Goal: Information Seeking & Learning: Learn about a topic

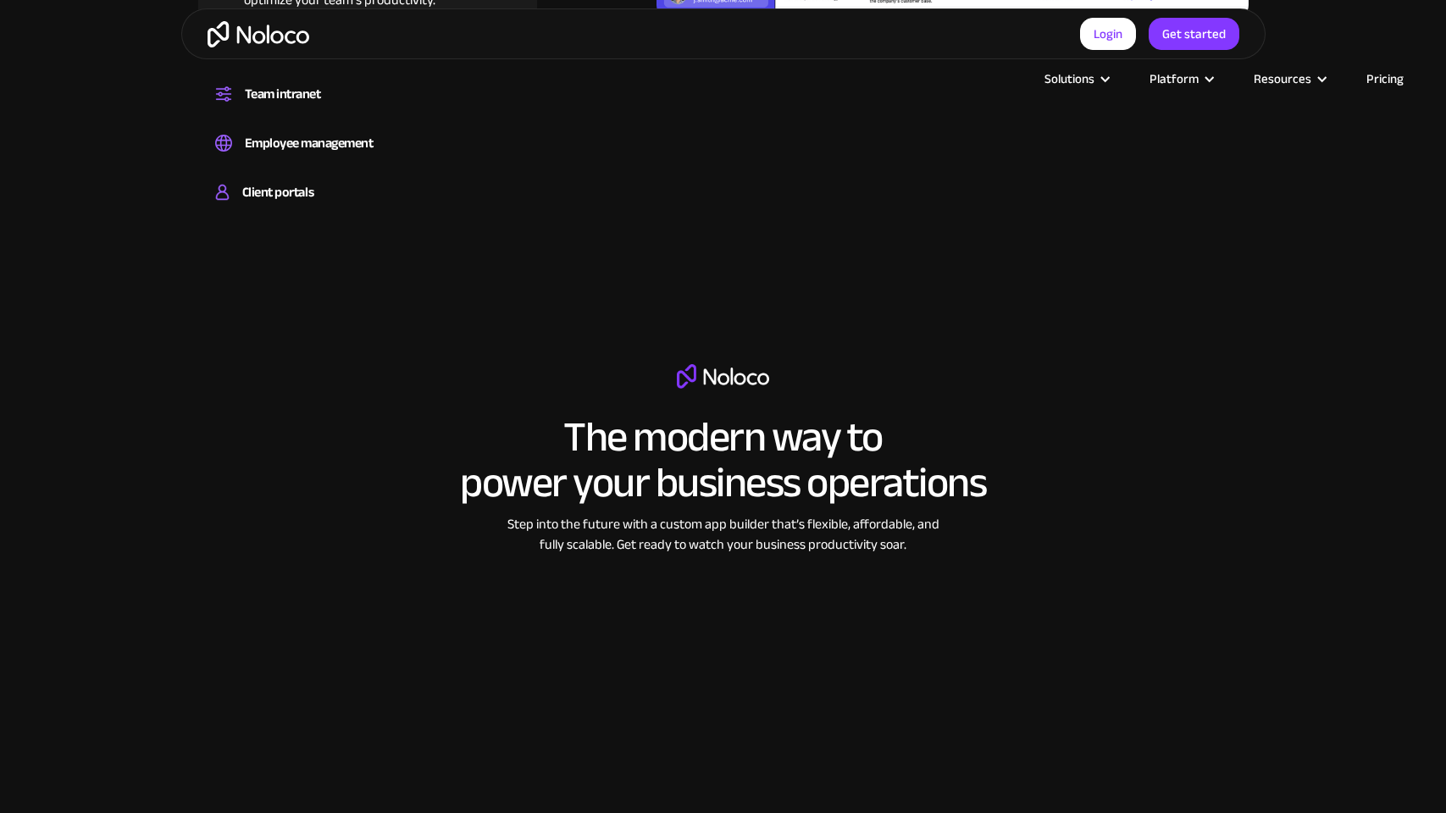
scroll to position [2745, 0]
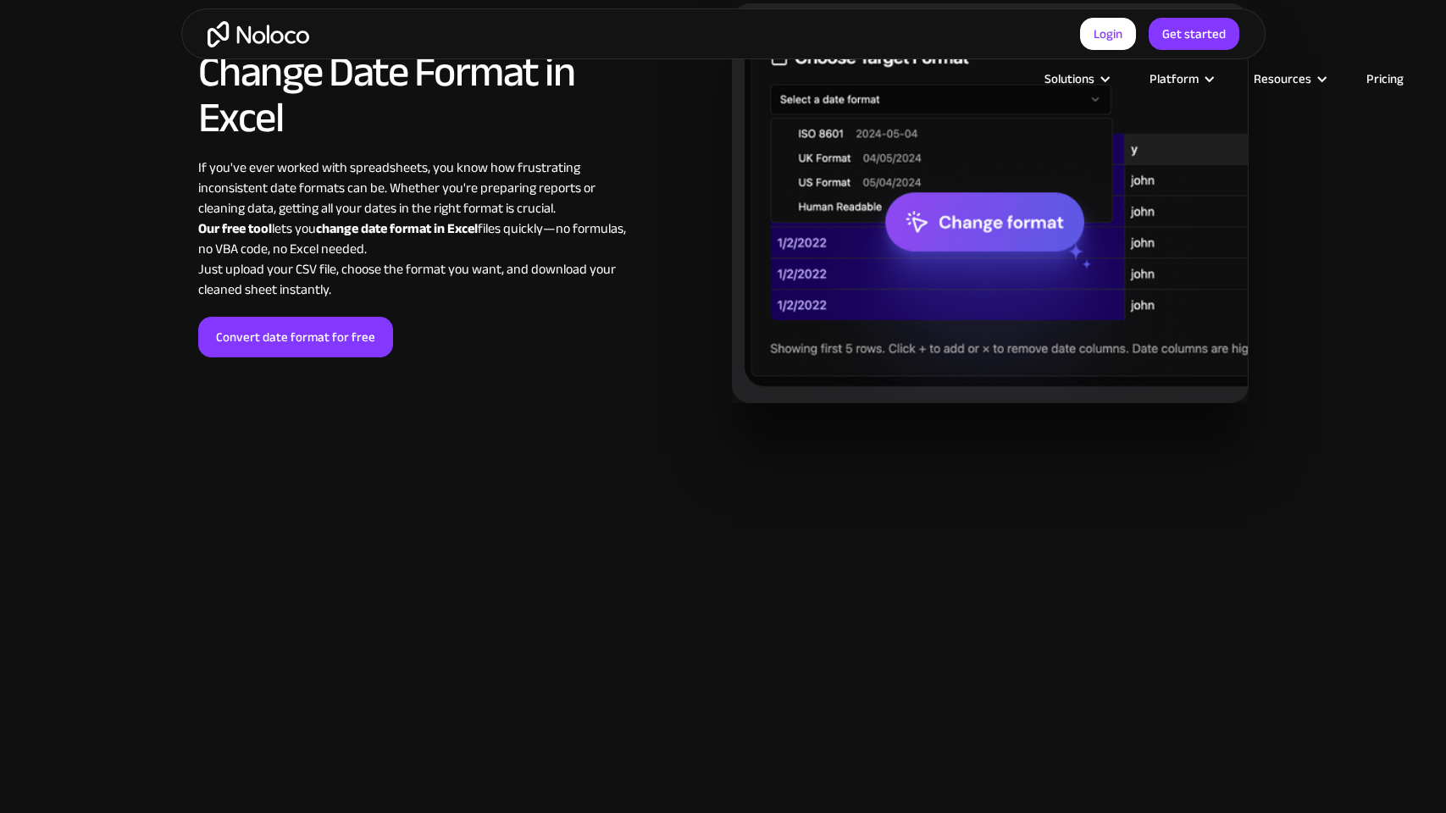
scroll to position [1853, 0]
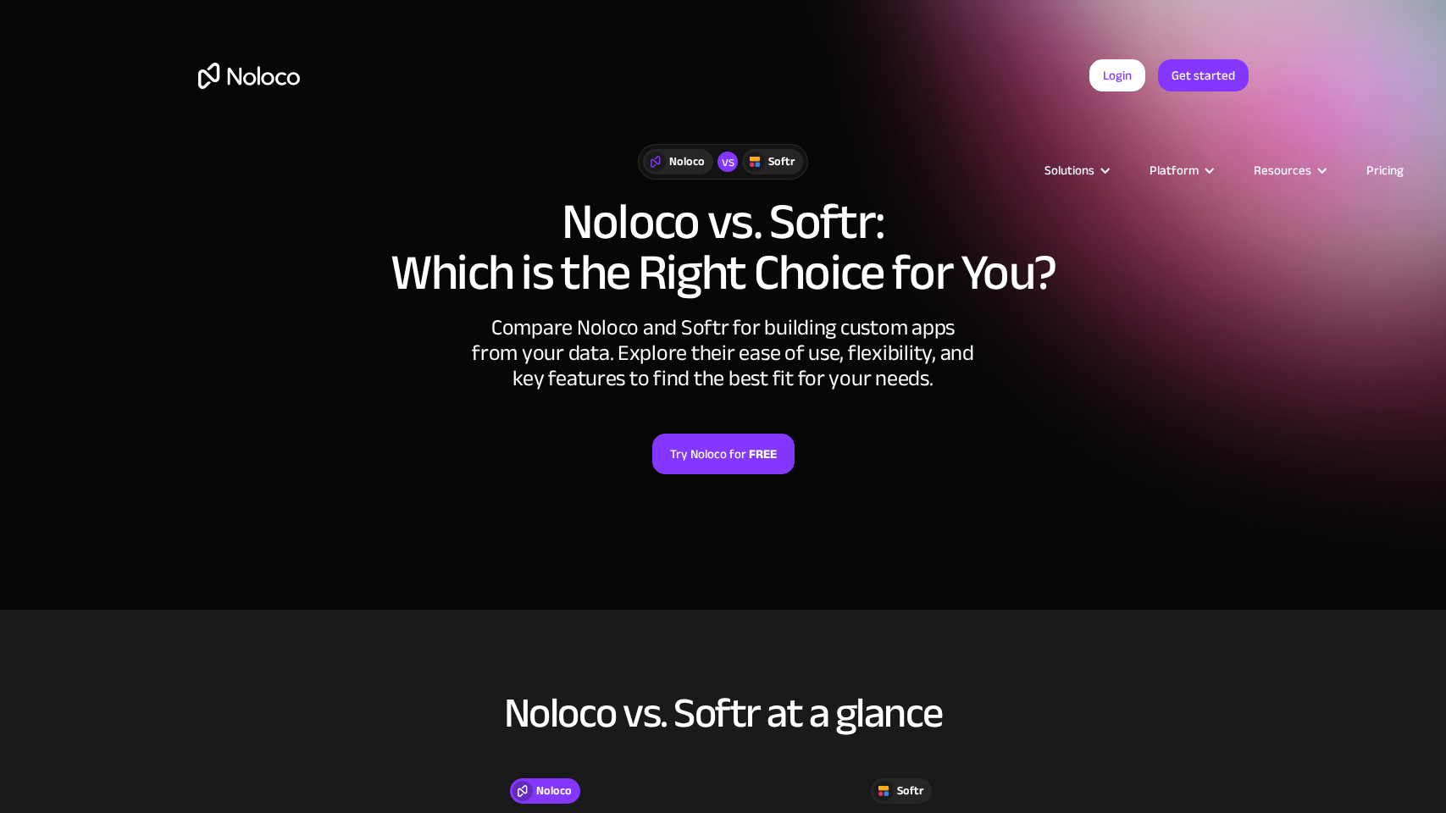
scroll to position [618, 0]
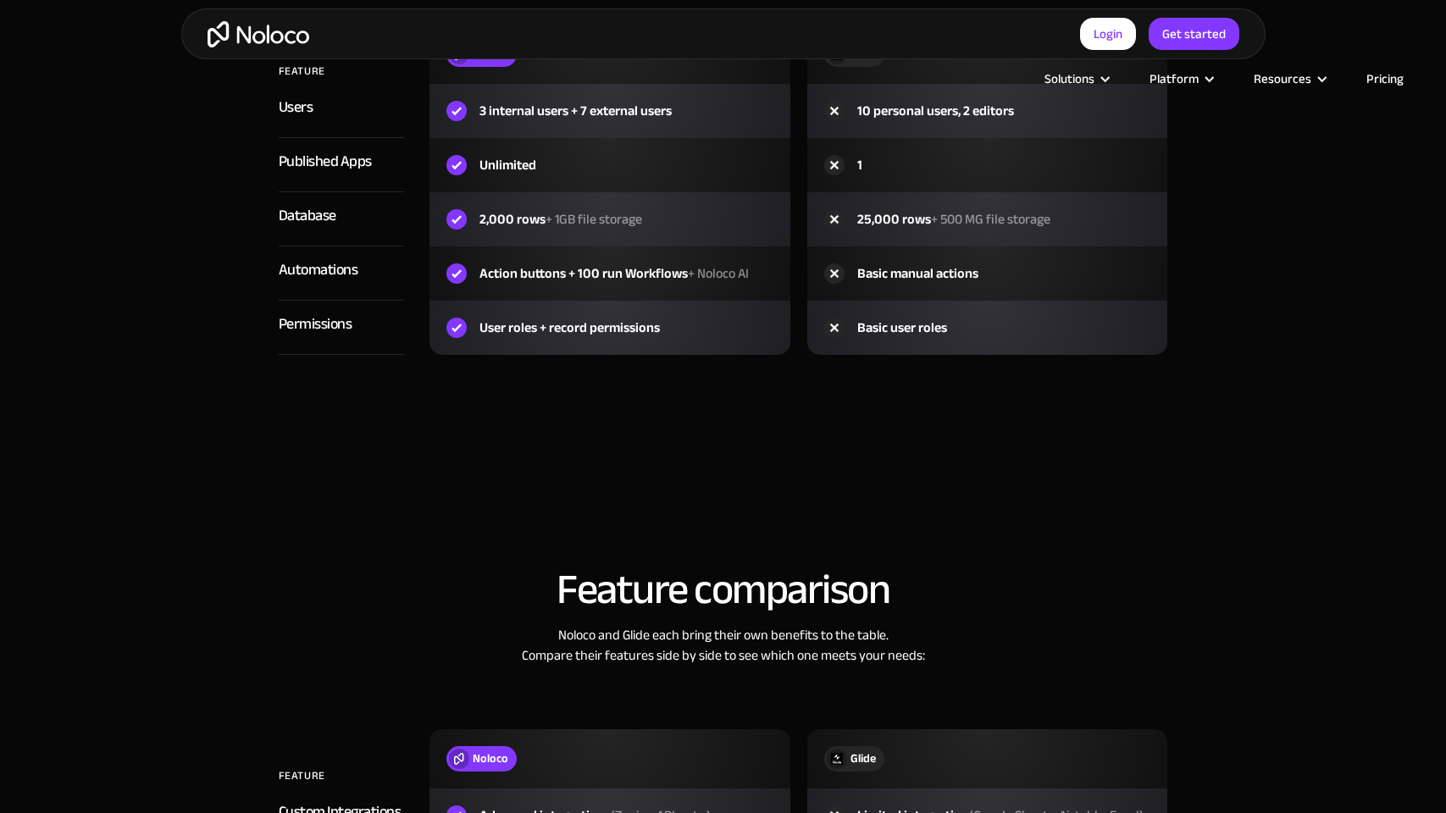
scroll to position [2745, 0]
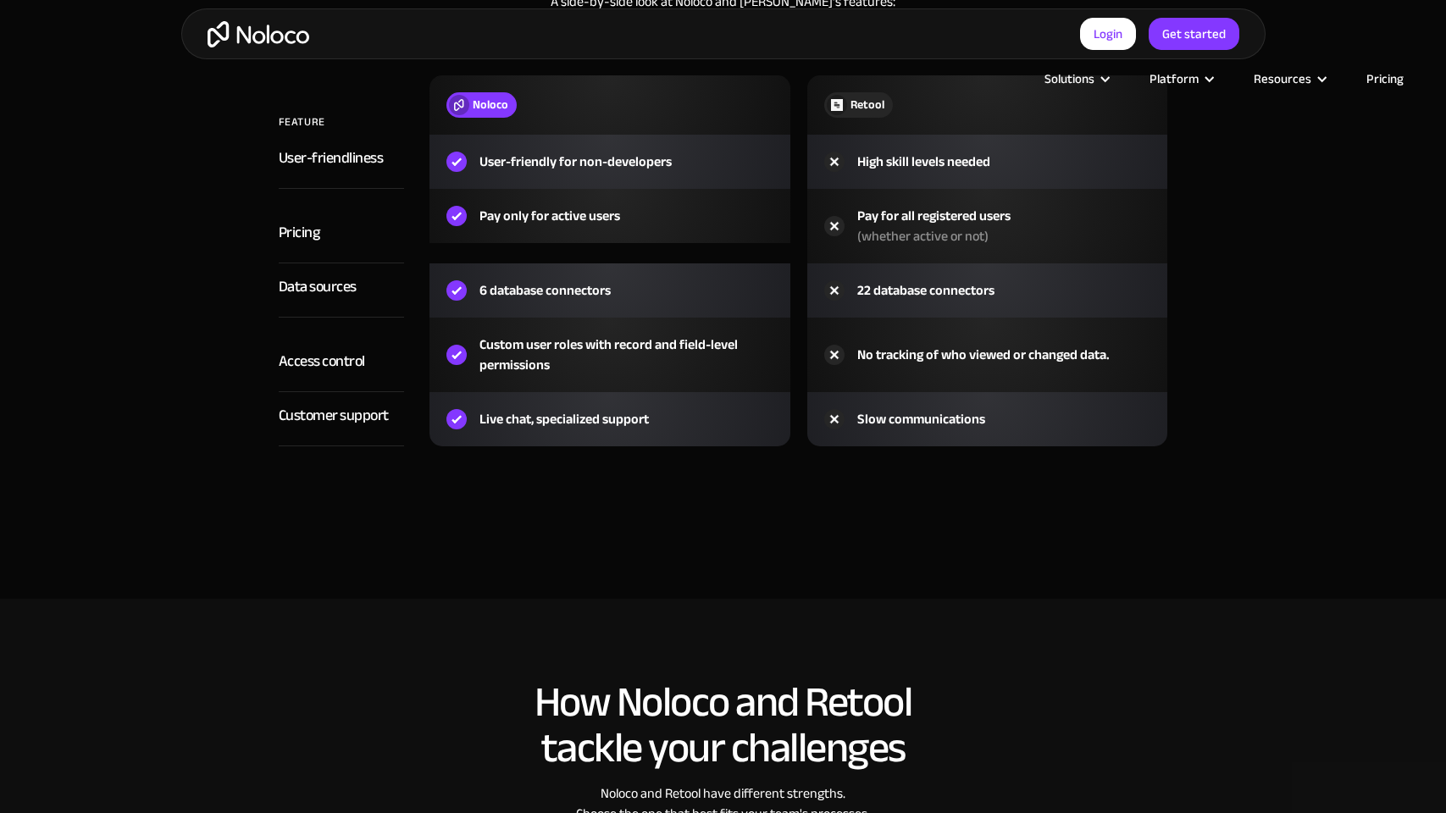
scroll to position [2745, 0]
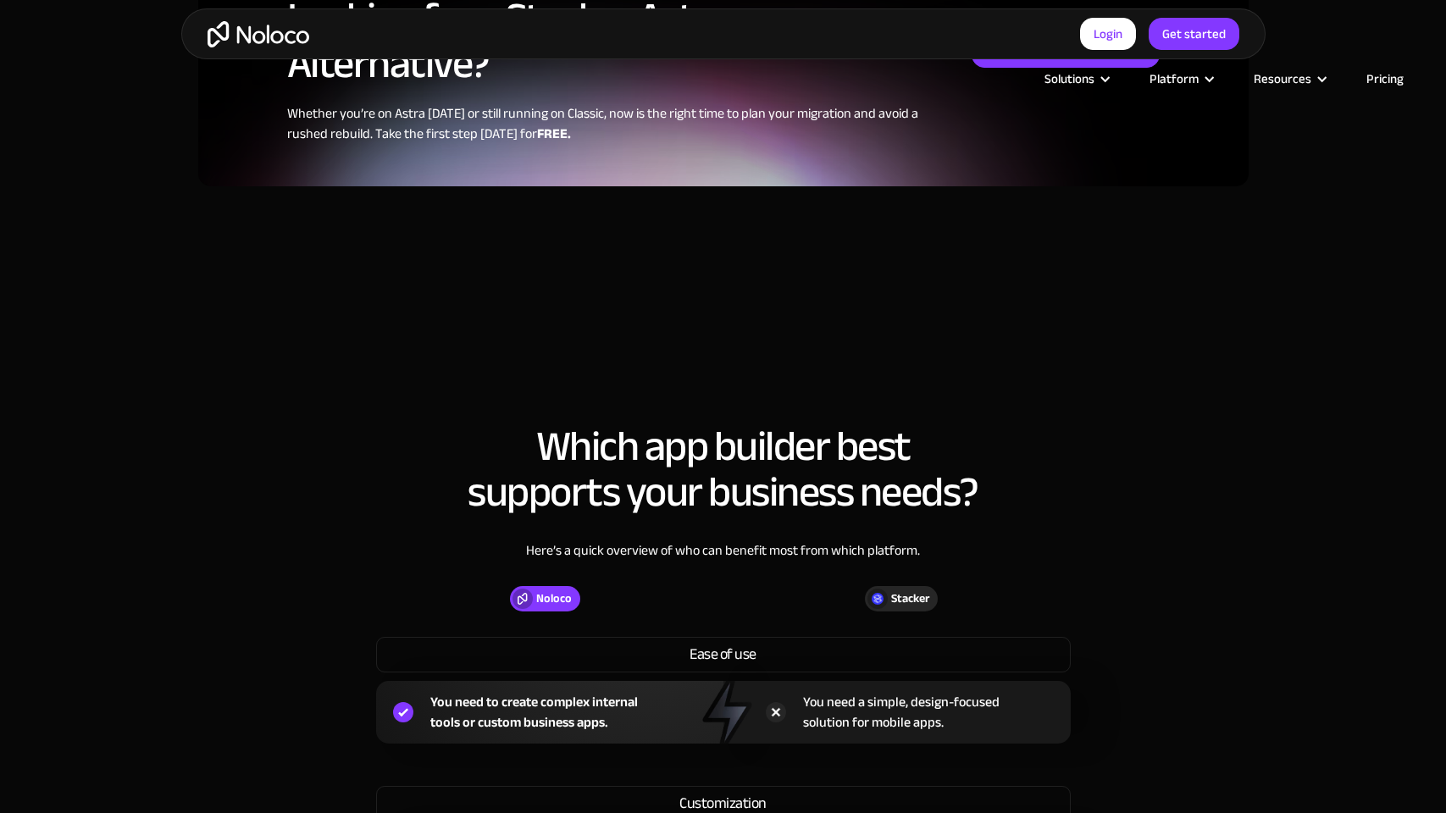
scroll to position [2036, 0]
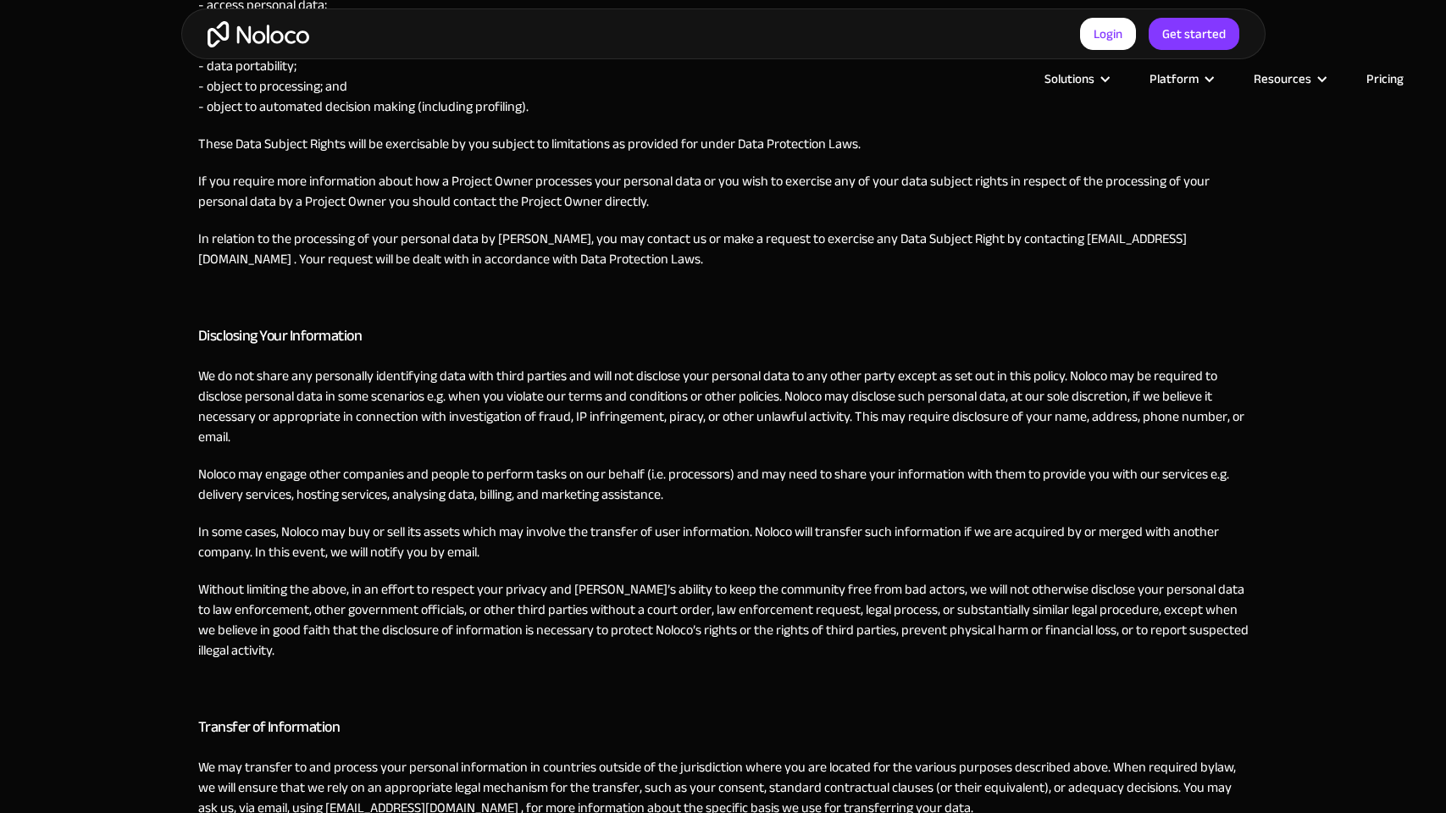
scroll to position [2748, 0]
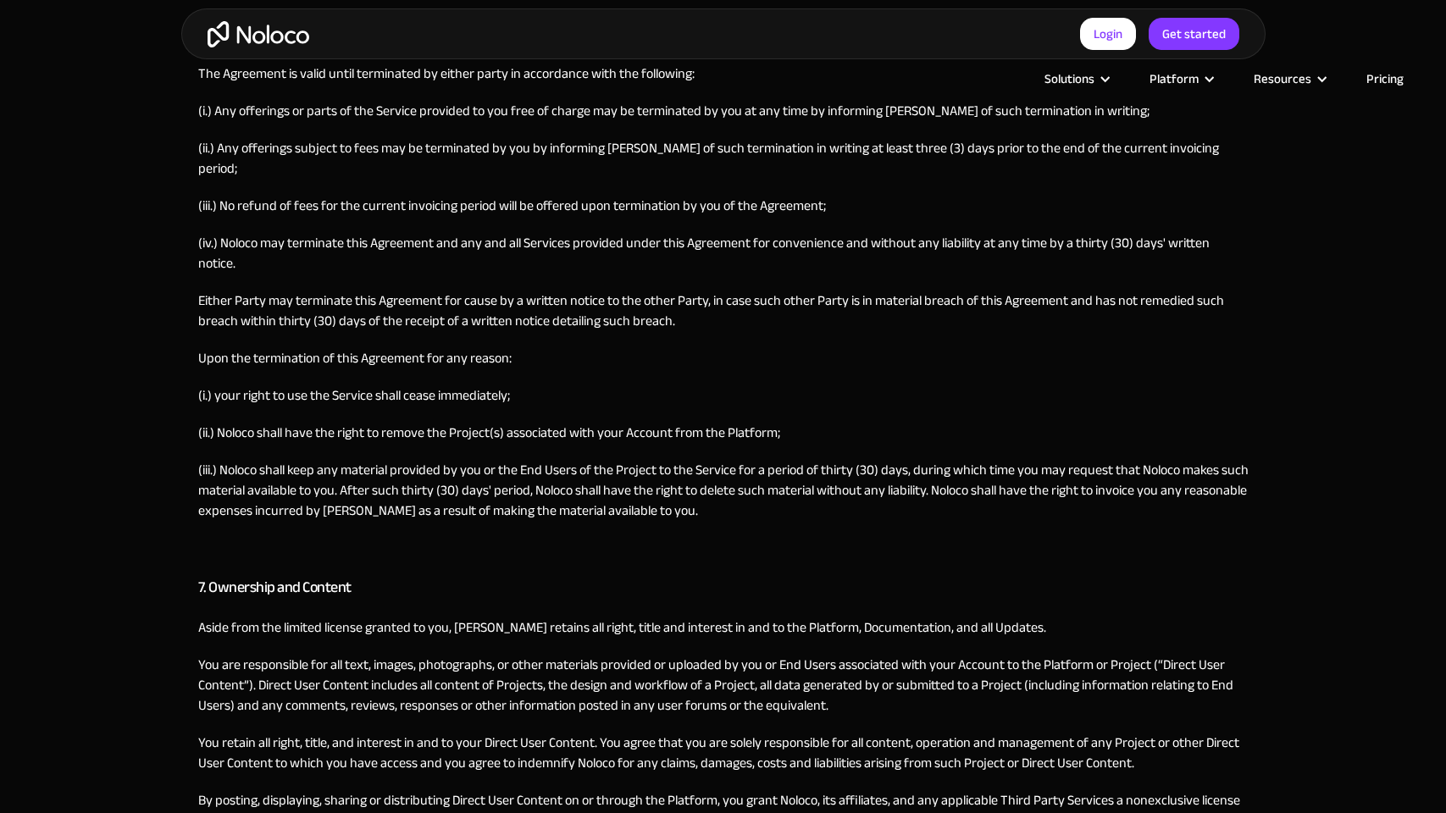
scroll to position [2745, 0]
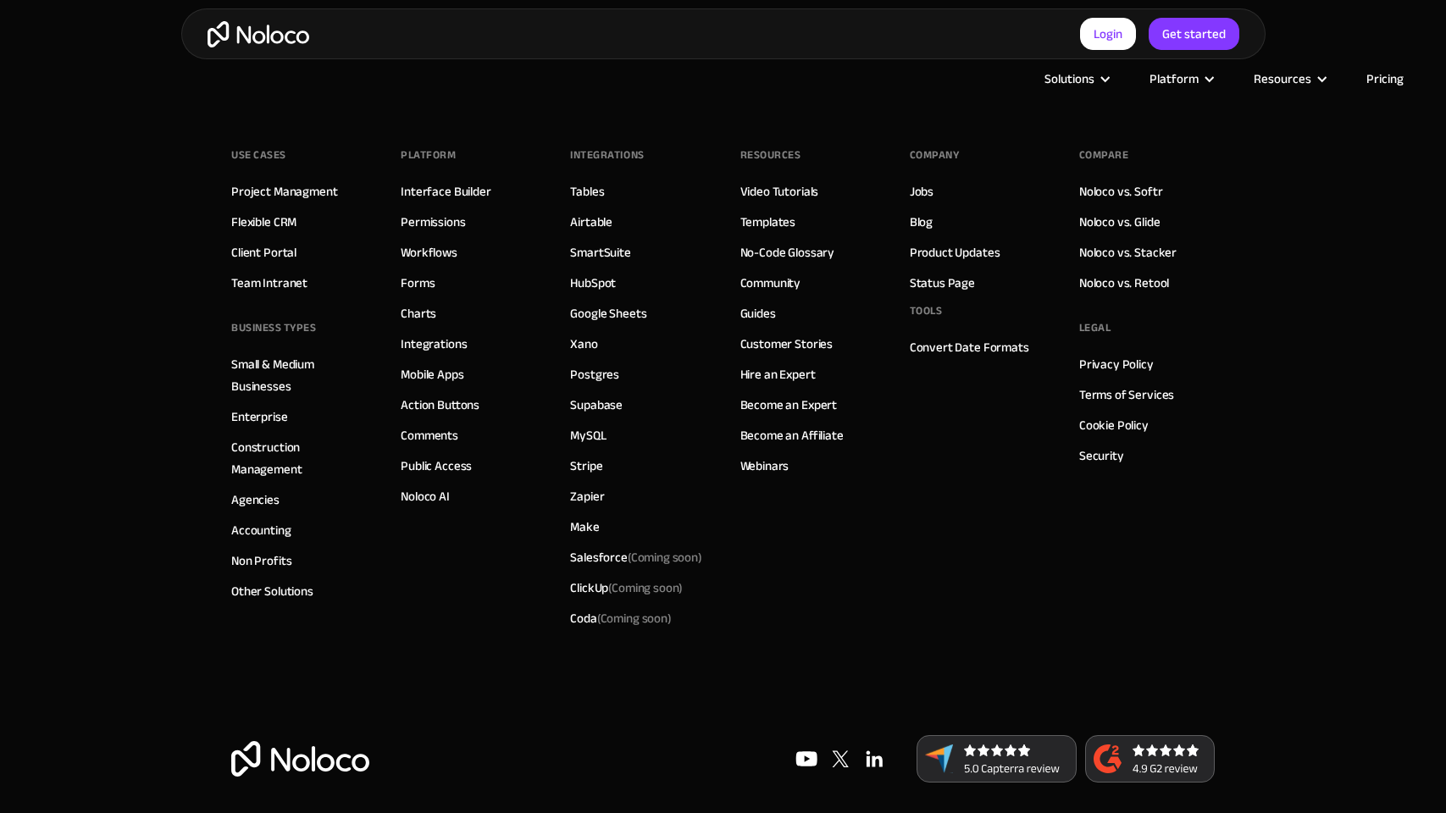
scroll to position [1633, 0]
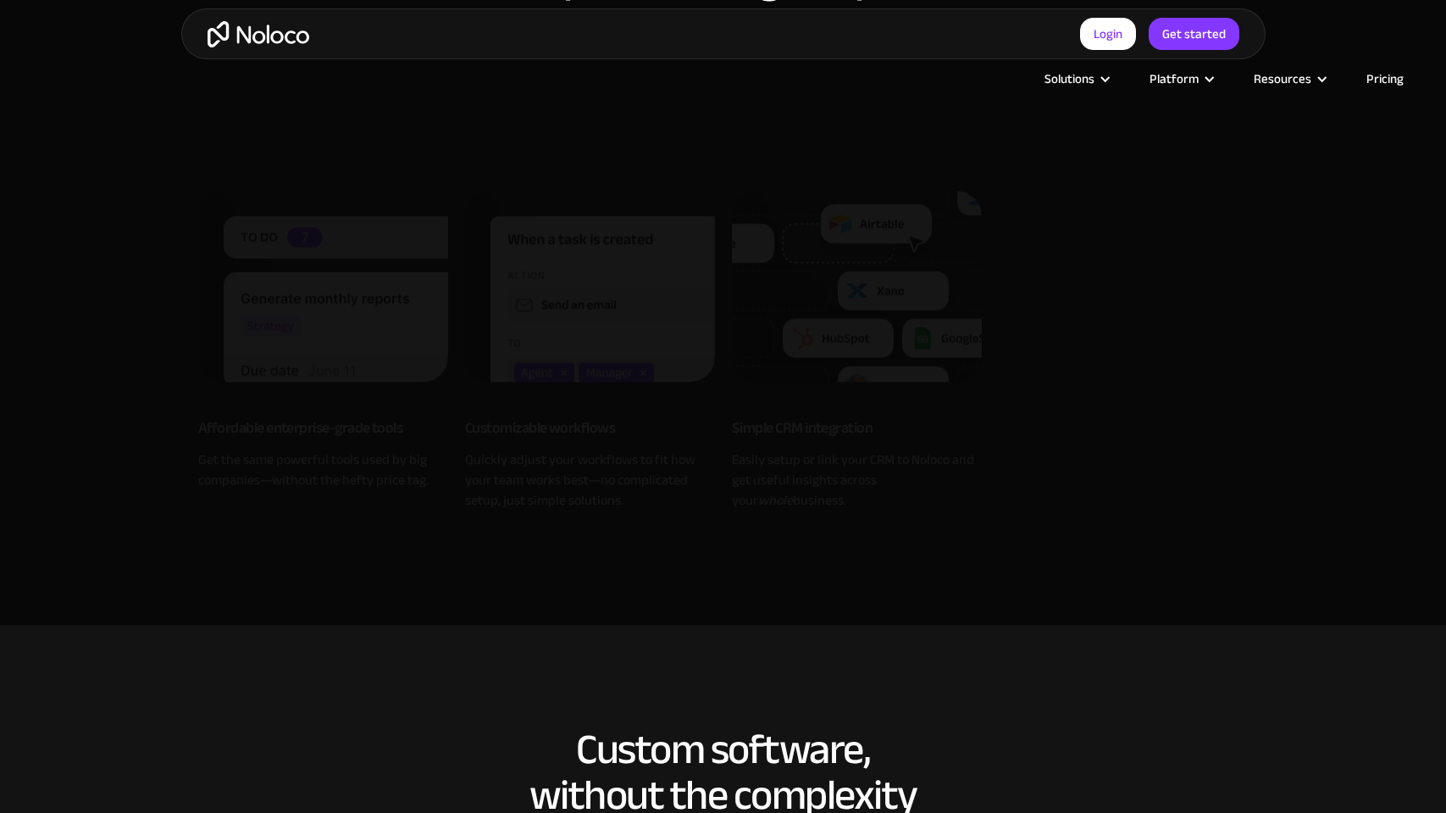
scroll to position [2038, 0]
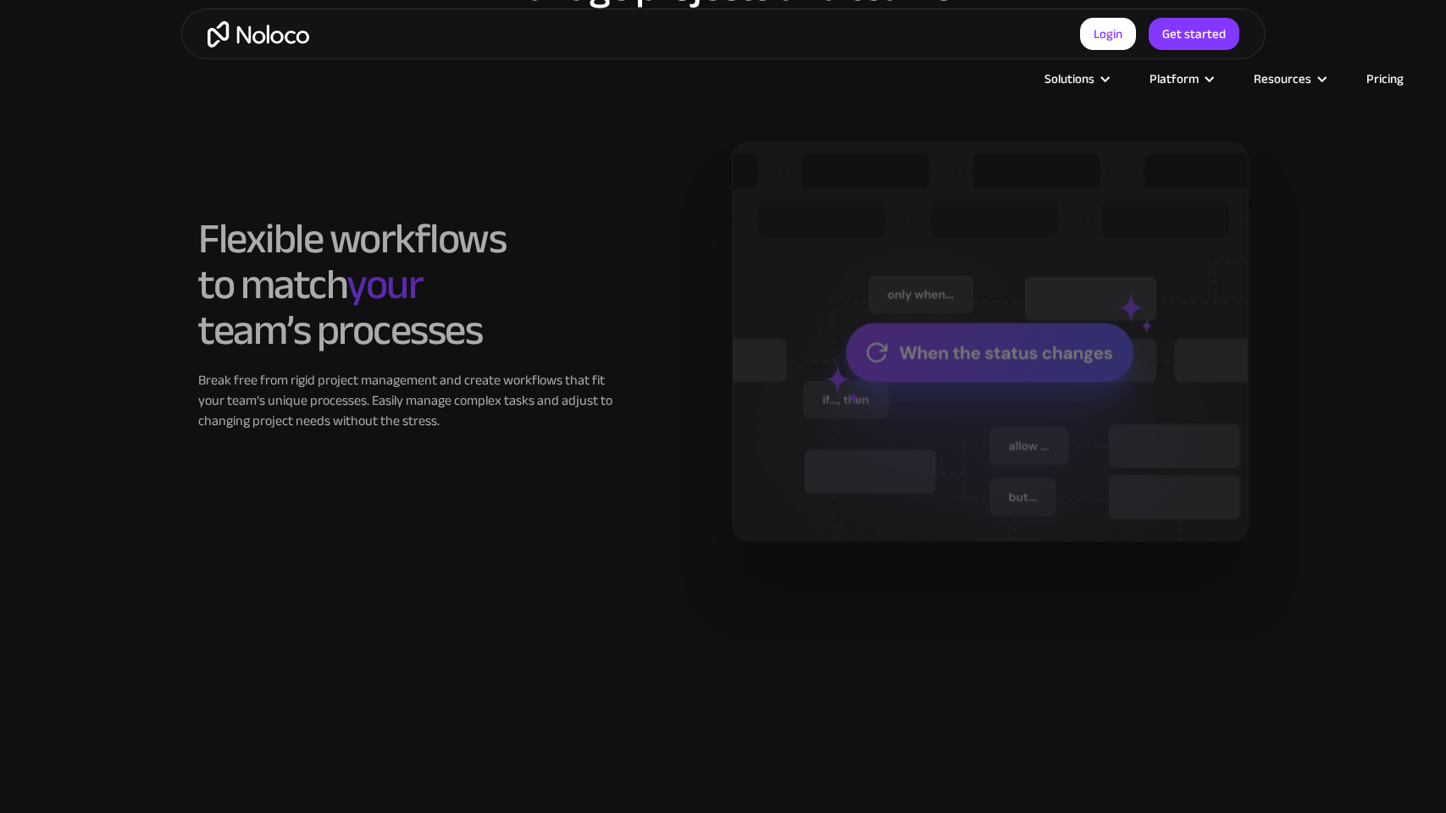
scroll to position [2031, 0]
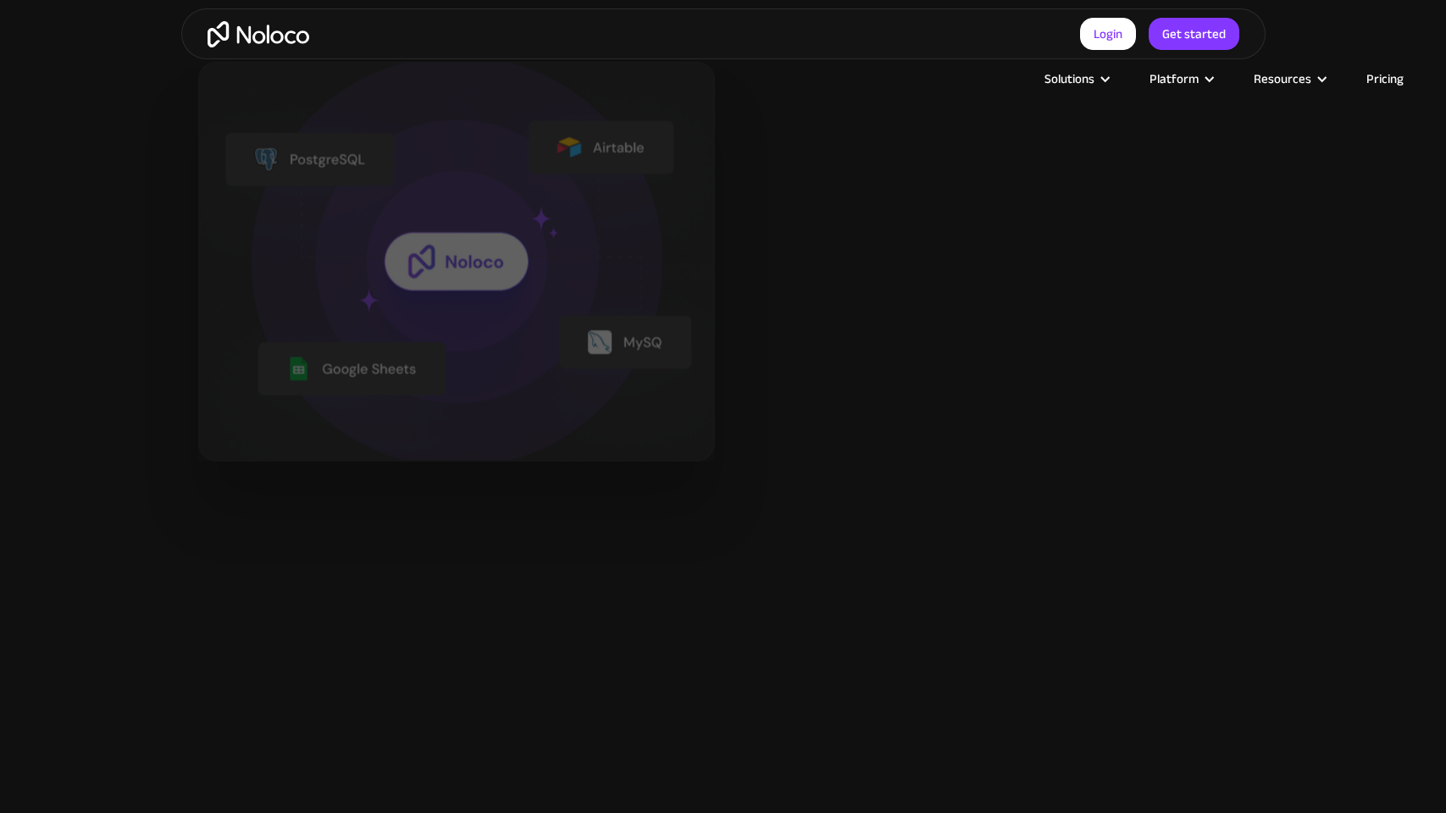
scroll to position [2745, 0]
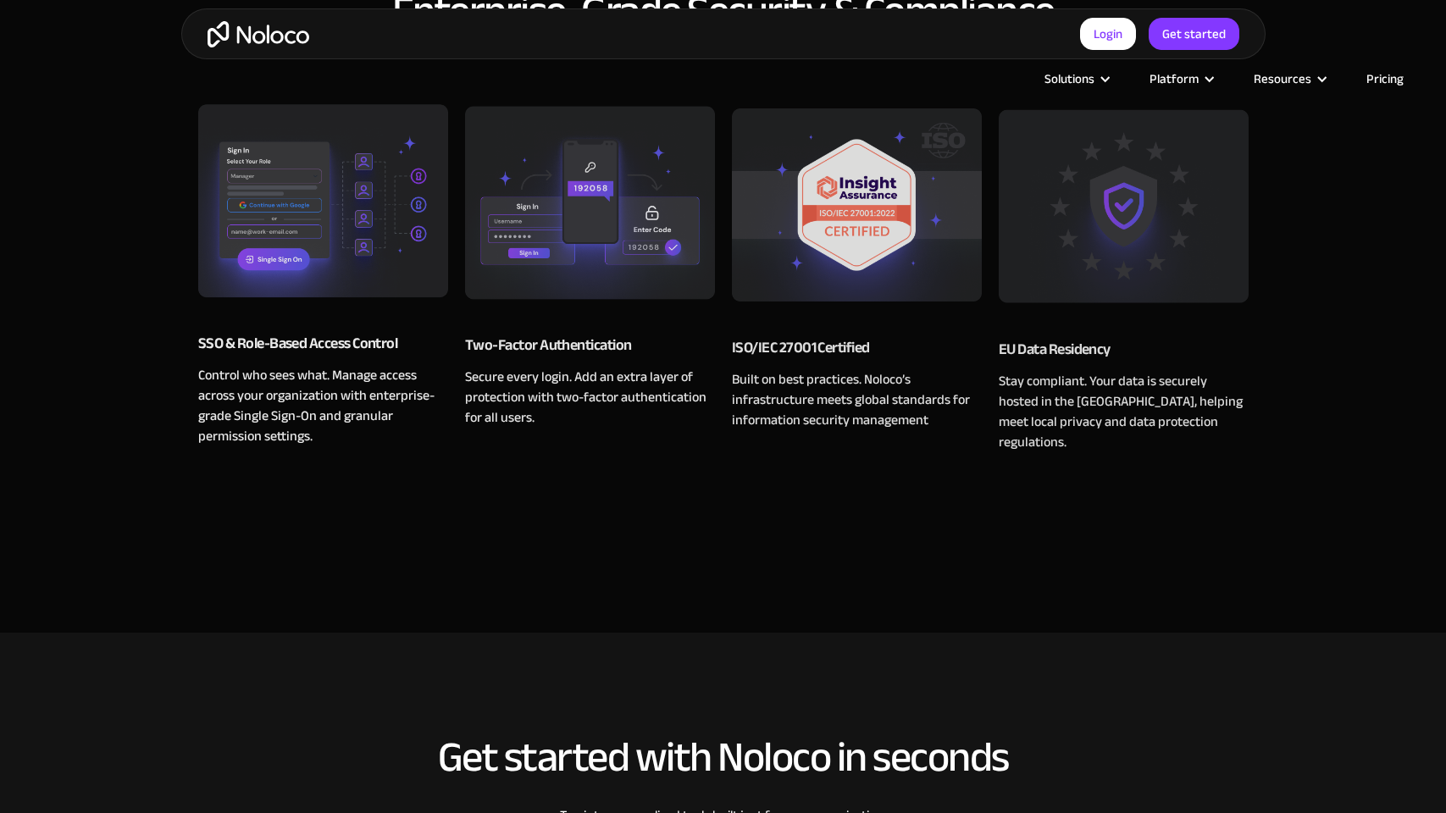
scroll to position [2747, 0]
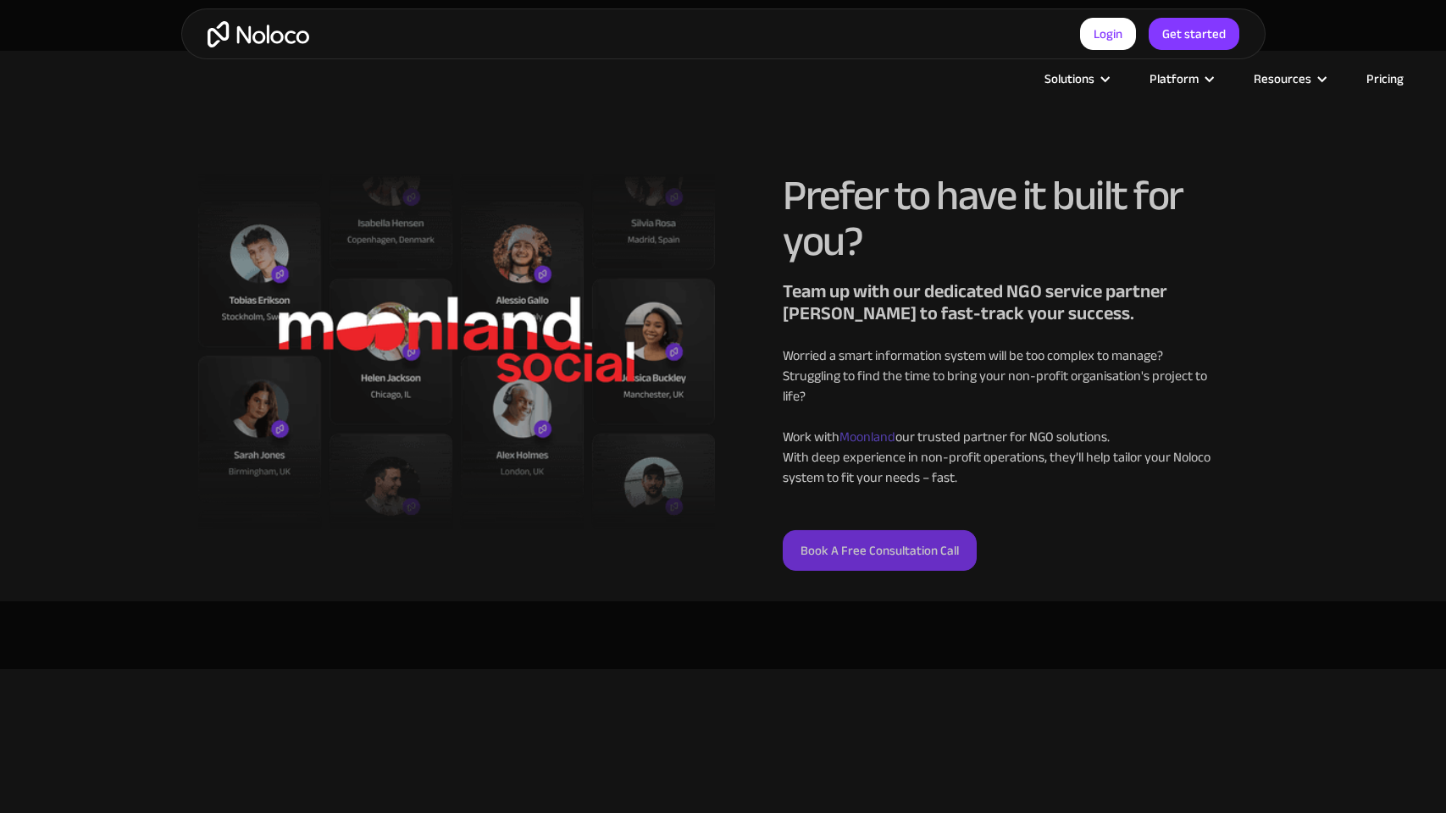
scroll to position [2579, 0]
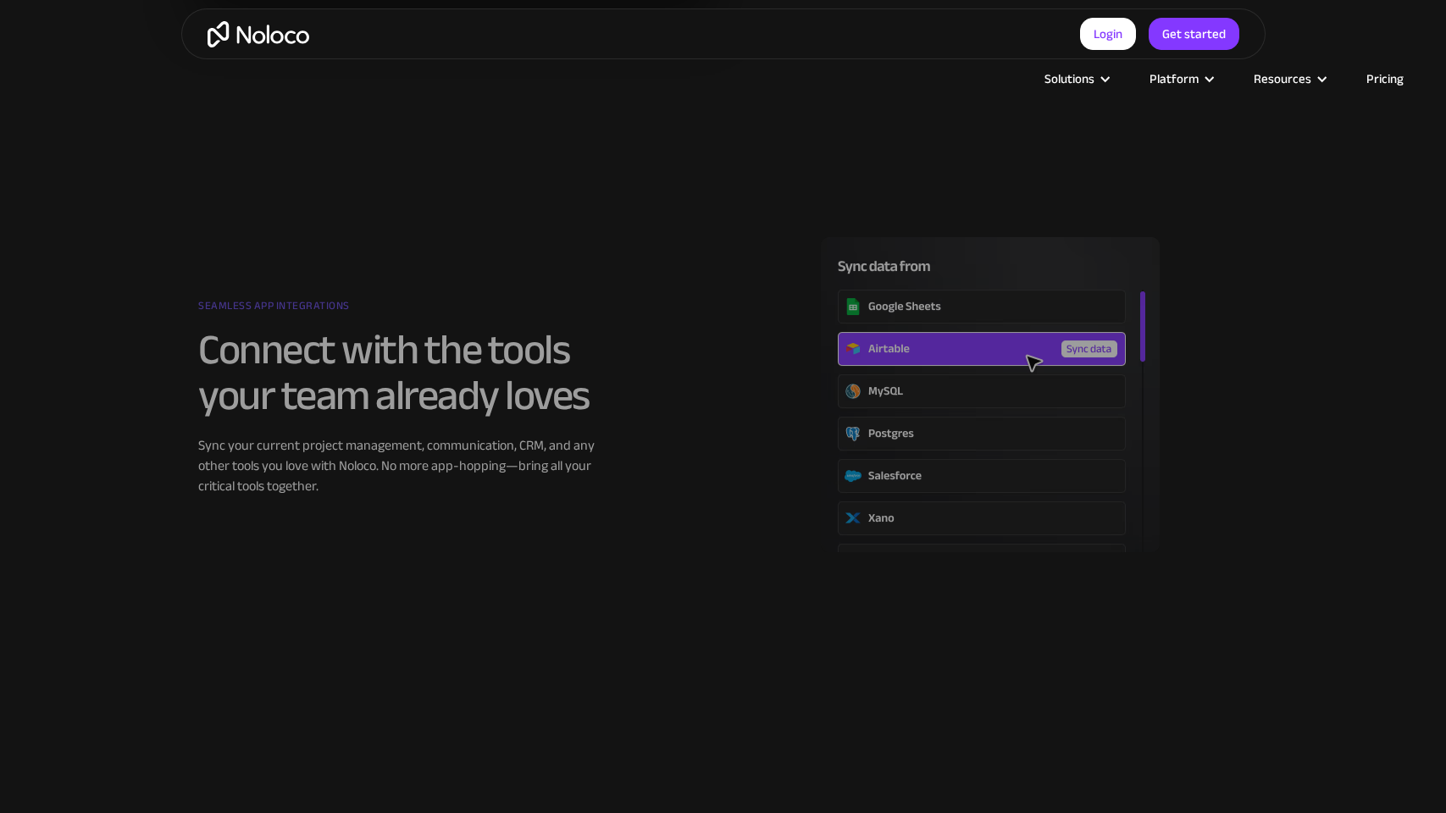
scroll to position [2748, 0]
